Goal: Information Seeking & Learning: Understand process/instructions

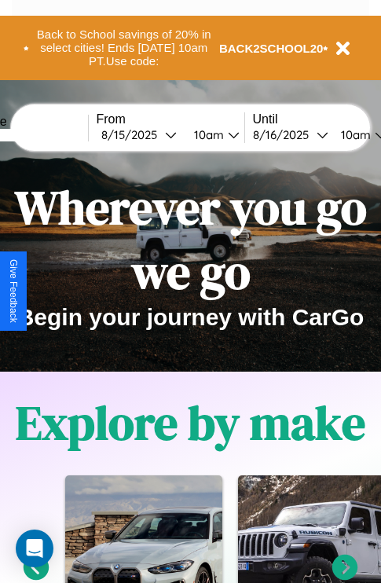
scroll to position [1905, 0]
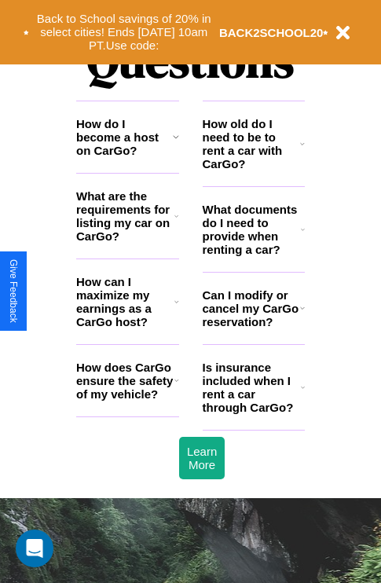
click at [303, 236] on icon at bounding box center [303, 229] width 4 height 13
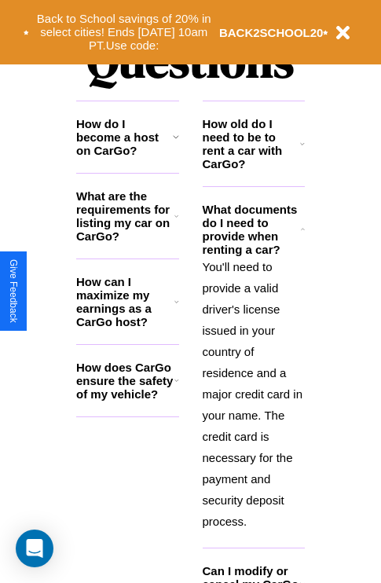
click at [303, 150] on icon at bounding box center [302, 144] width 5 height 13
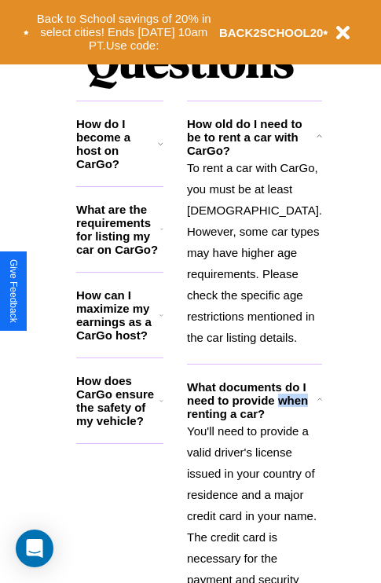
click at [253, 421] on h3 "What documents do I need to provide when renting a car?" at bounding box center [252, 401] width 131 height 40
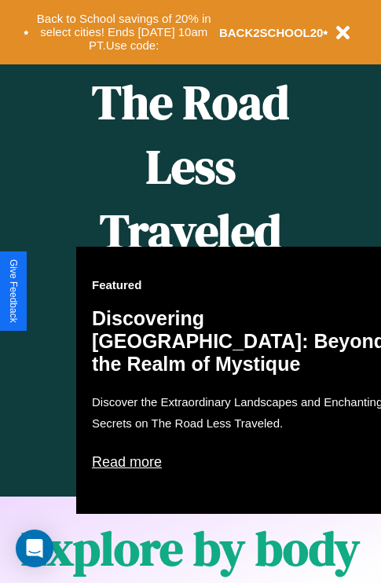
scroll to position [242, 0]
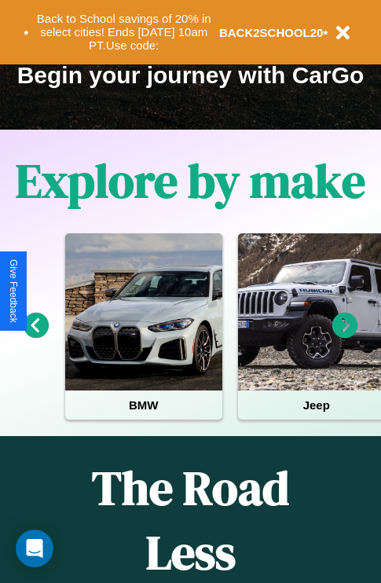
click at [345, 337] on icon at bounding box center [346, 326] width 26 height 26
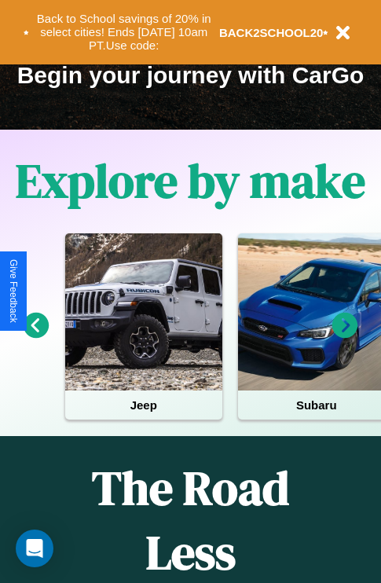
click at [345, 337] on icon at bounding box center [346, 326] width 26 height 26
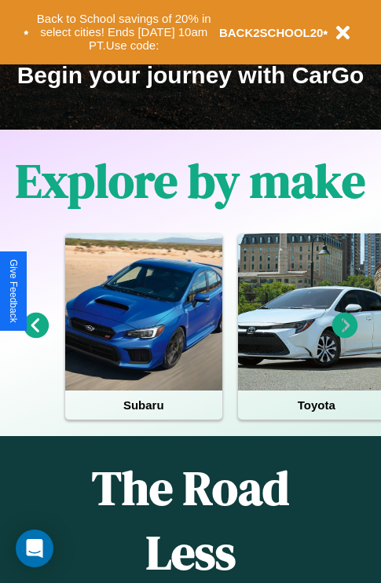
click at [345, 337] on icon at bounding box center [346, 326] width 26 height 26
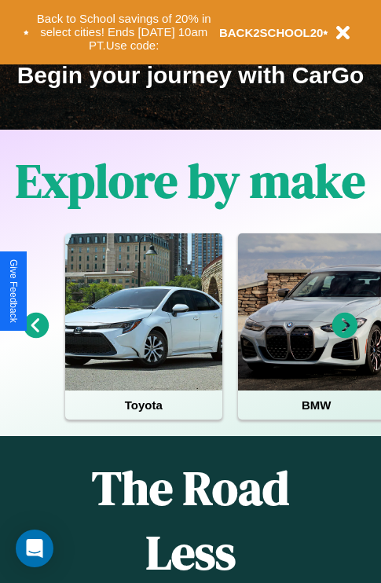
click at [345, 337] on icon at bounding box center [346, 326] width 26 height 26
